Goal: Task Accomplishment & Management: Use online tool/utility

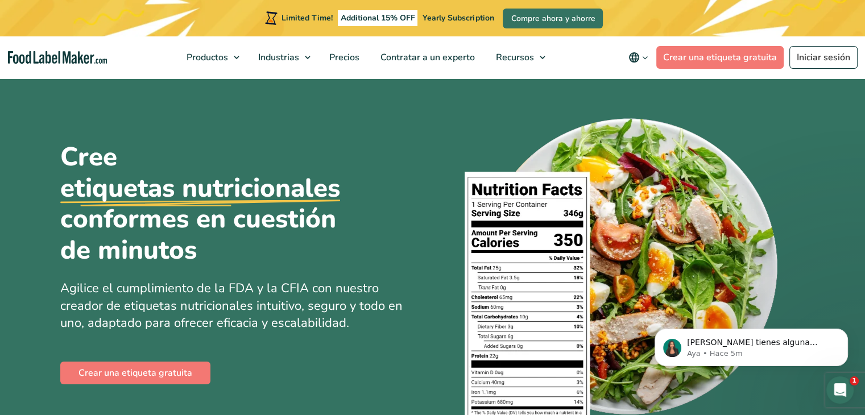
drag, startPoint x: 0, startPoint y: 0, endPoint x: 369, endPoint y: 39, distance: 370.6
click at [369, 39] on ul "Productos Etiquetado nutricional de los alimentos Suplementos Formulación y eti…" at bounding box center [363, 57] width 375 height 42
click at [723, 64] on link "Crear una etiqueta gratuita" at bounding box center [719, 57] width 127 height 23
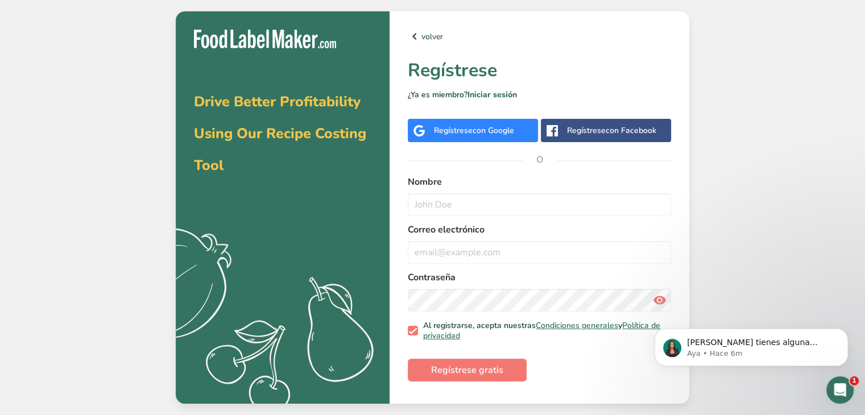
click at [500, 126] on span "con Google" at bounding box center [494, 130] width 42 height 11
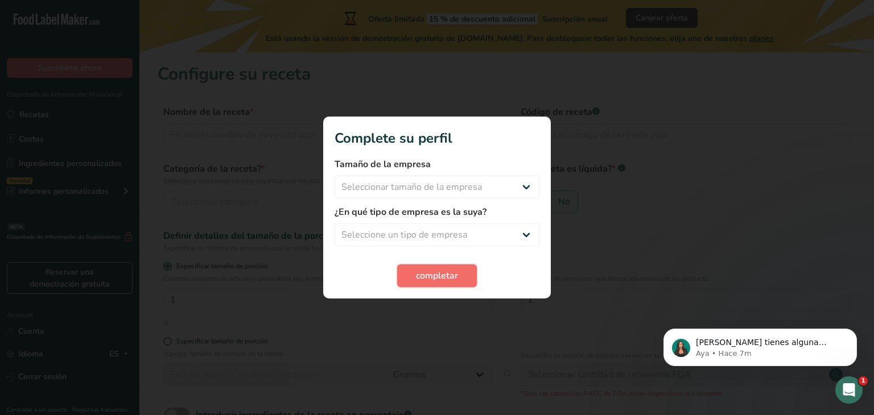
click at [429, 267] on button "completar" at bounding box center [437, 275] width 80 height 23
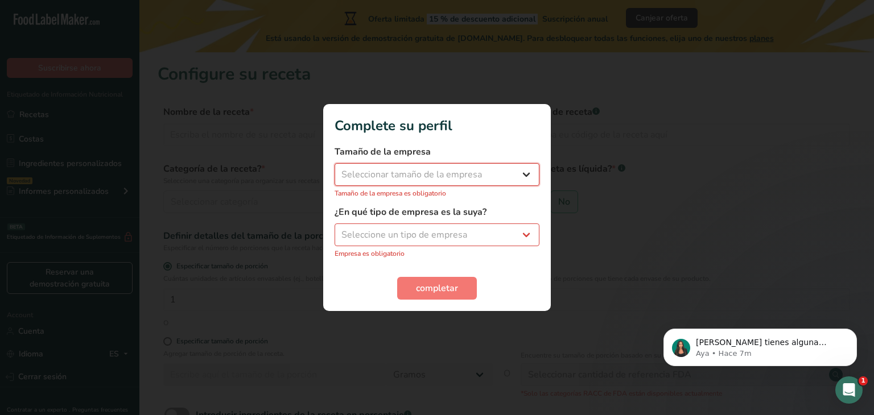
click at [466, 173] on select "Seleccionar tamaño de la empresa Menos de 10 empleados De 10 a 50 empleados De …" at bounding box center [436, 174] width 205 height 23
select select "1"
click at [334, 169] on select "Seleccionar tamaño de la empresa Menos de 10 empleados De 10 a 50 empleados De …" at bounding box center [436, 174] width 205 height 23
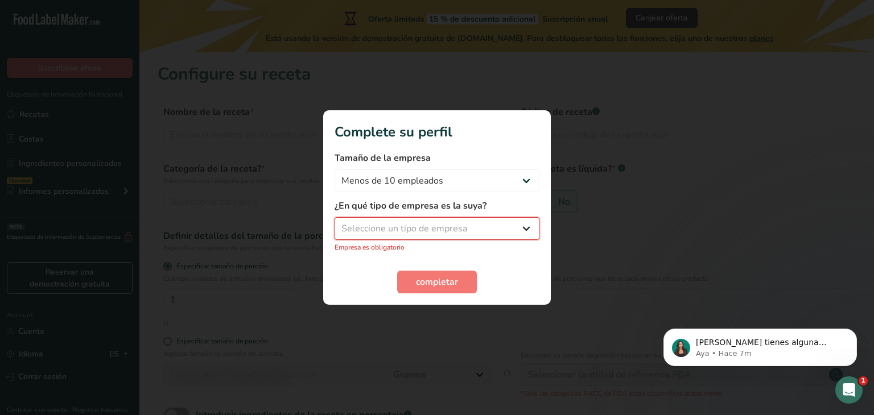
click at [416, 220] on select "Seleccione un tipo de empresa Fabricante de alimentos envasados Restaurante y c…" at bounding box center [436, 228] width 205 height 23
select select "8"
click at [334, 223] on select "Seleccione un tipo de empresa Fabricante de alimentos envasados Restaurante y c…" at bounding box center [436, 228] width 205 height 23
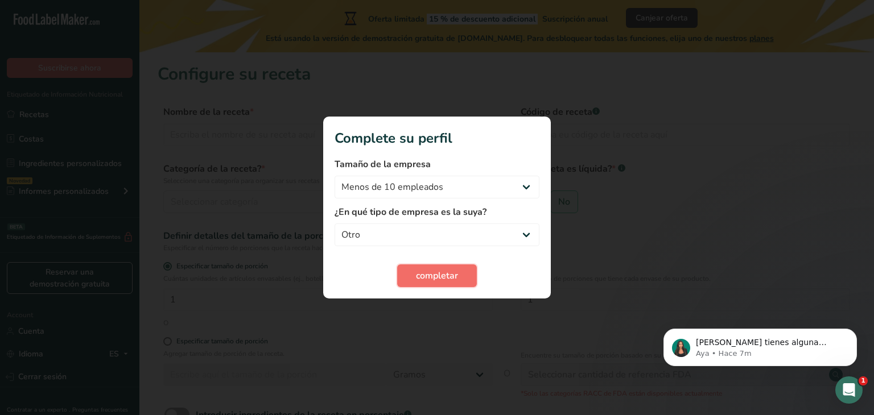
click at [453, 270] on span "completar" at bounding box center [437, 276] width 42 height 14
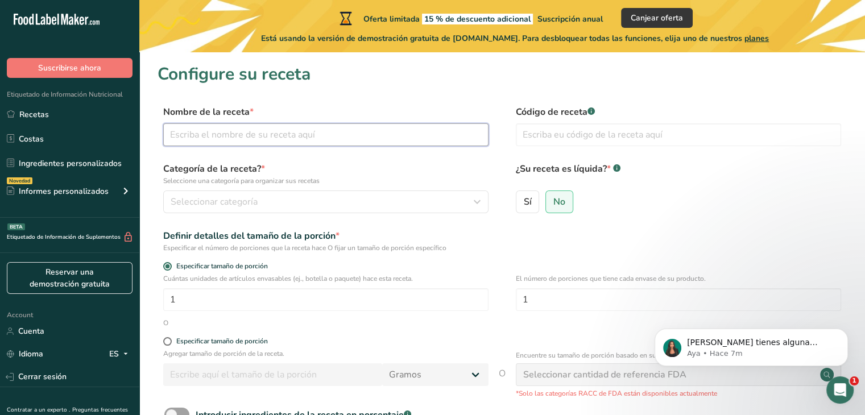
click at [324, 139] on input "text" at bounding box center [325, 134] width 325 height 23
type input "agua embotellada"
click at [325, 201] on div "Seleccionar categoría" at bounding box center [323, 202] width 304 height 14
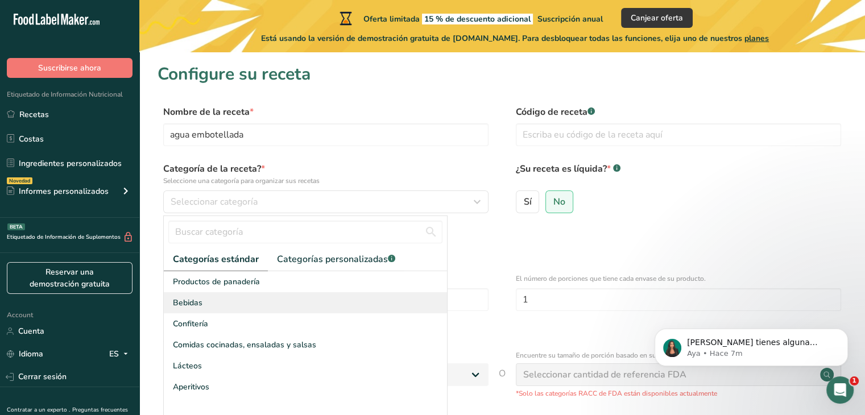
click at [187, 297] on span "Bebidas" at bounding box center [188, 303] width 30 height 12
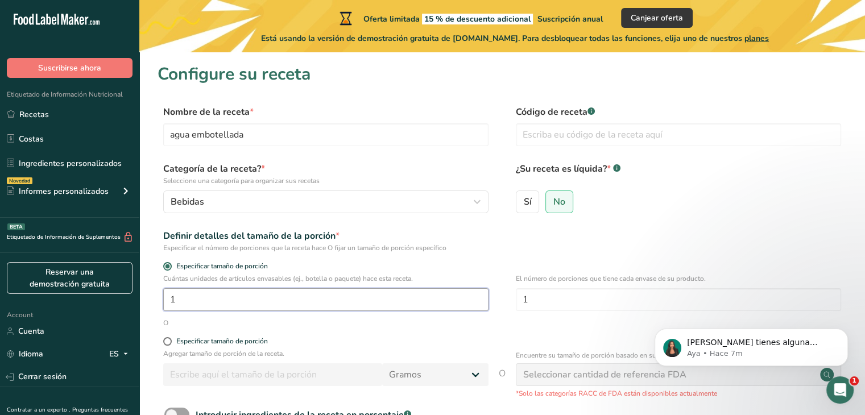
click at [248, 294] on input "1" at bounding box center [325, 299] width 325 height 23
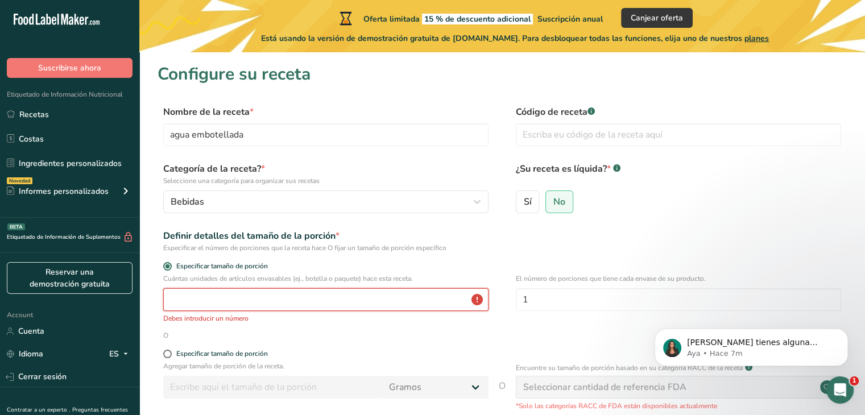
type input "1"
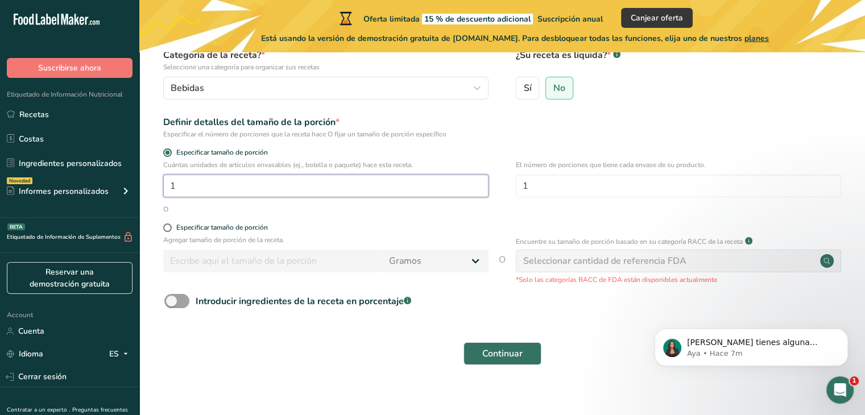
scroll to position [125, 0]
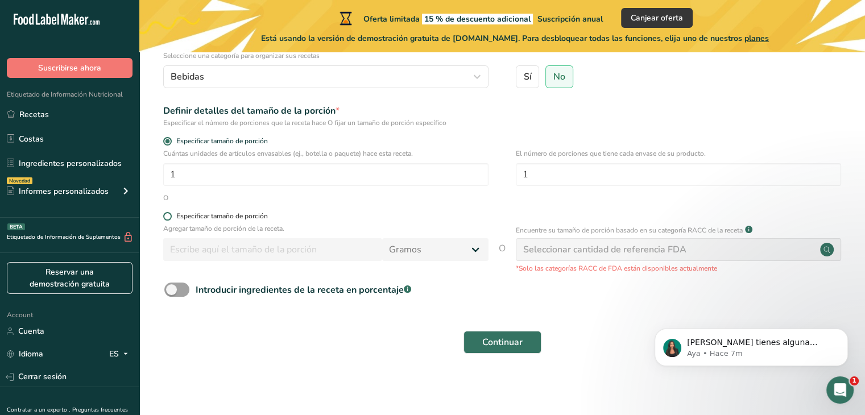
click at [165, 215] on span at bounding box center [167, 216] width 9 height 9
click at [165, 215] on input "Especificar tamaño de porción" at bounding box center [166, 216] width 7 height 7
radio input "true"
radio input "false"
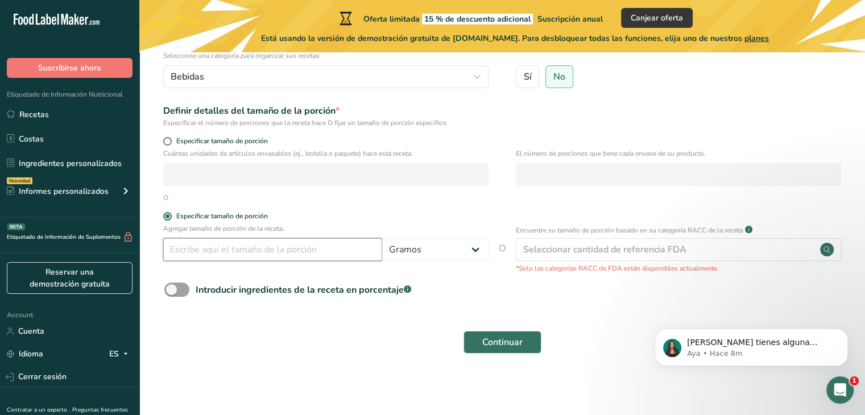
click at [321, 253] on input "number" at bounding box center [272, 249] width 219 height 23
type input "500"
click at [399, 251] on select "Gramos kg mg mcg libras onza [GEOGRAPHIC_DATA] mL onza líquida [GEOGRAPHIC_DATA…" at bounding box center [435, 249] width 106 height 23
select select "17"
click at [382, 238] on select "Gramos kg mg mcg libras onza [GEOGRAPHIC_DATA] mL onza líquida [GEOGRAPHIC_DATA…" at bounding box center [435, 249] width 106 height 23
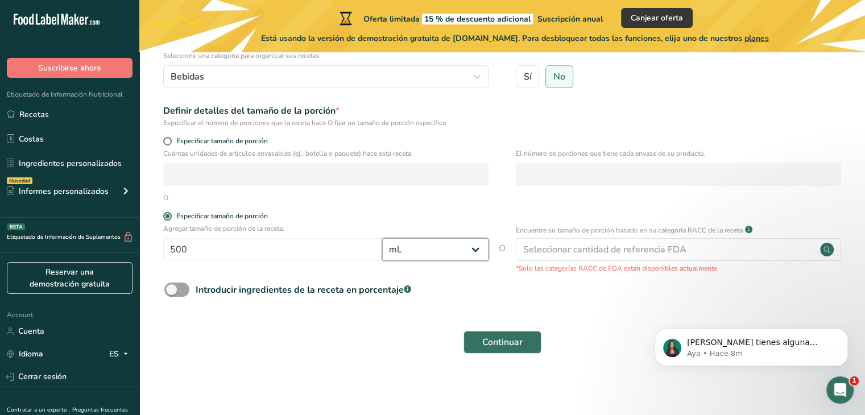
select select "22"
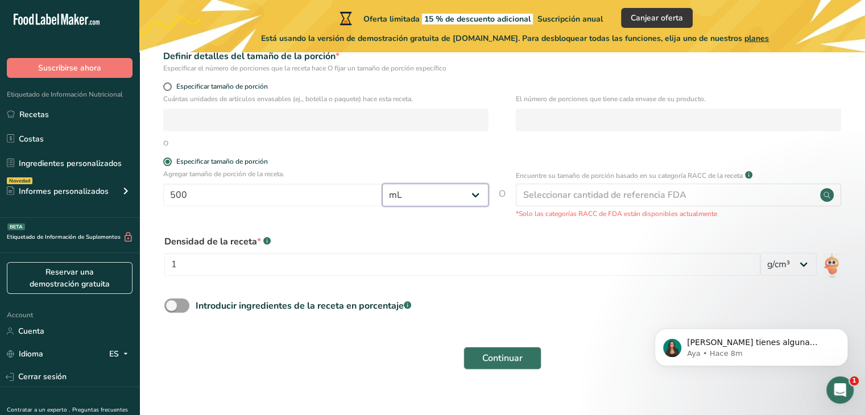
scroll to position [196, 0]
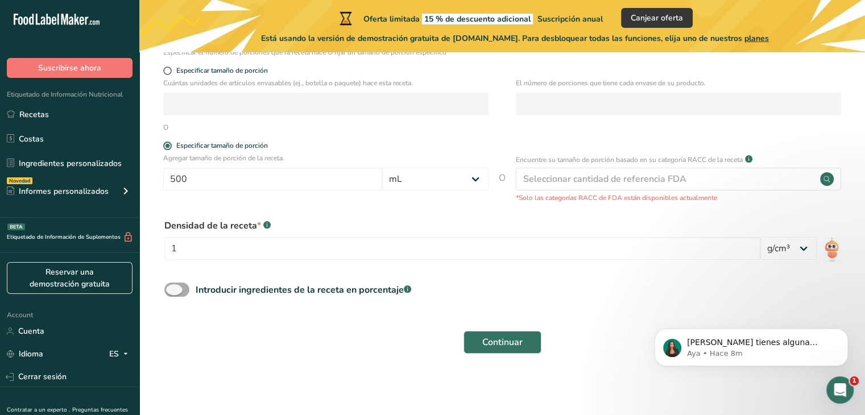
click at [183, 286] on span at bounding box center [176, 290] width 25 height 14
click at [172, 286] on input "Introducir ingredientes de la receta en porcentaje .a-a{fill:#347362;}.b-a{fill…" at bounding box center [167, 289] width 7 height 7
checkbox input "true"
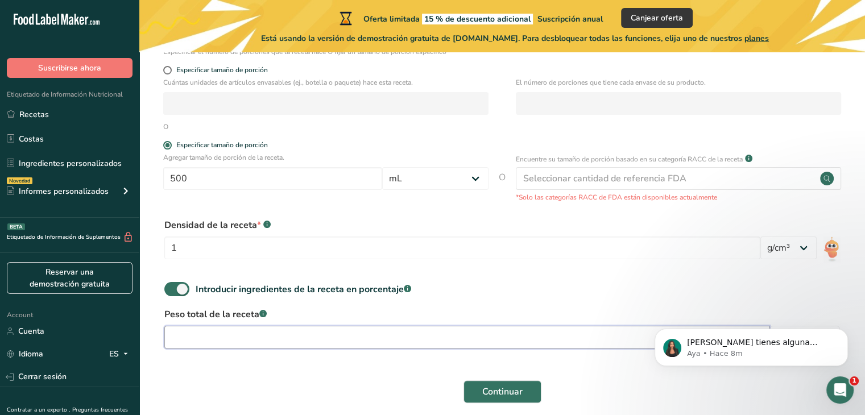
click at [266, 336] on input "number" at bounding box center [466, 337] width 605 height 23
